Goal: Navigation & Orientation: Find specific page/section

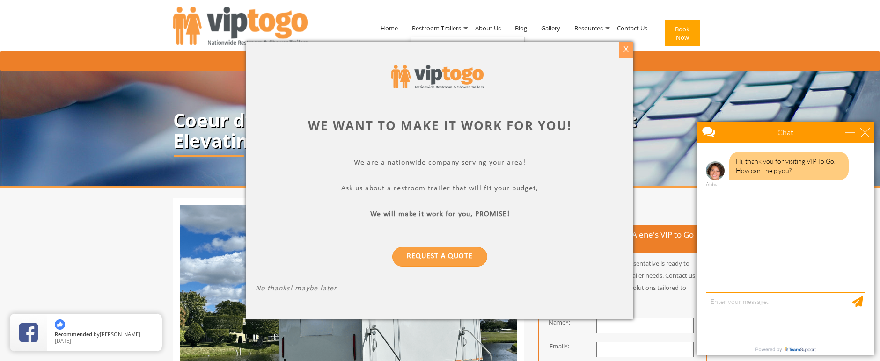
click at [623, 48] on div "X" at bounding box center [626, 50] width 15 height 16
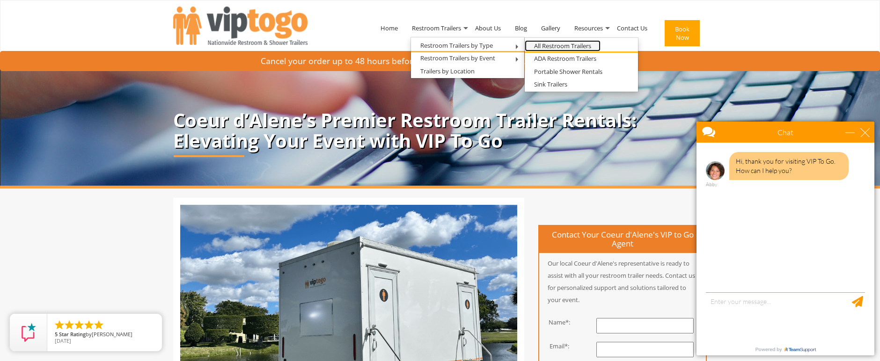
click at [567, 42] on link "All Restroom Trailers" at bounding box center [563, 46] width 76 height 12
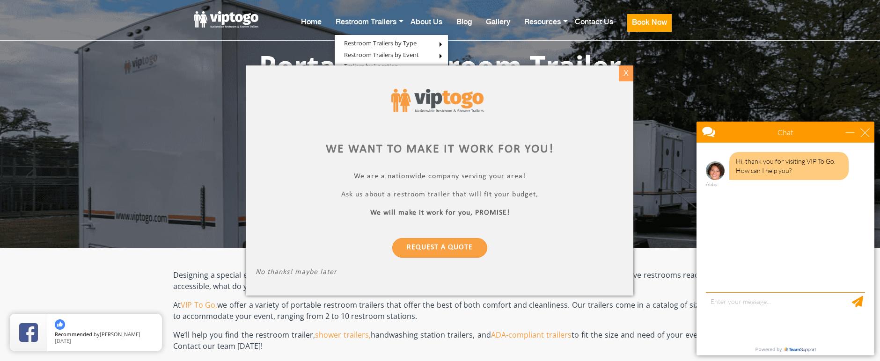
click at [626, 75] on div "X" at bounding box center [626, 74] width 15 height 16
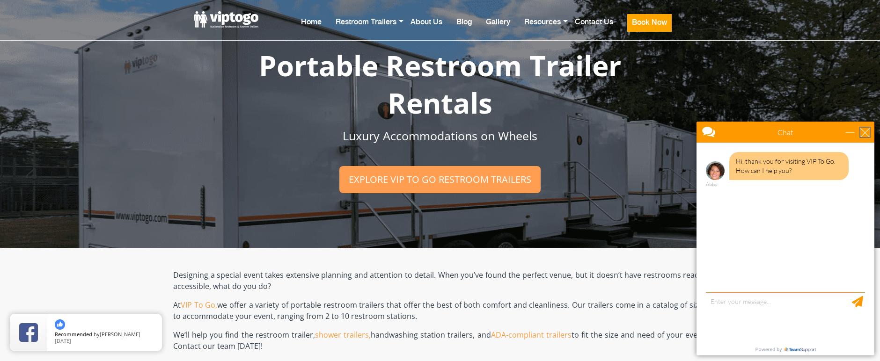
click at [866, 136] on div "close" at bounding box center [865, 132] width 9 height 9
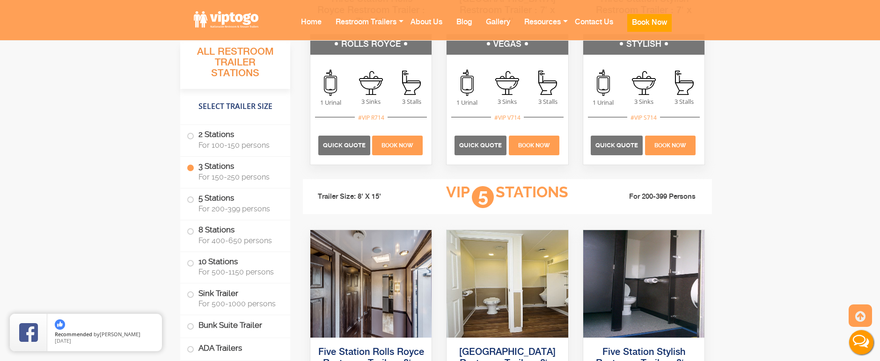
scroll to position [1498, 0]
